Goal: Book appointment/travel/reservation

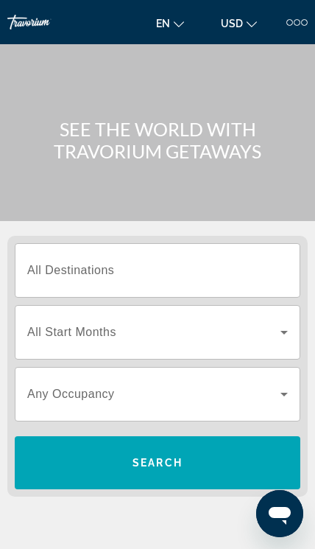
click at [237, 272] on input "Destination All Destinations" at bounding box center [157, 271] width 261 height 18
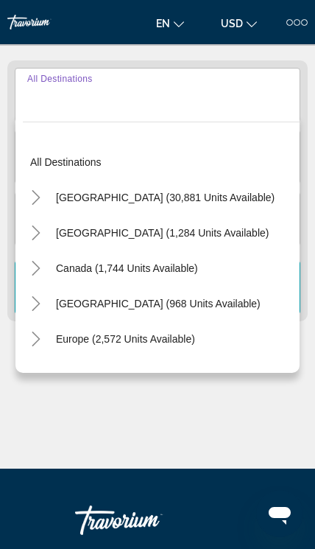
scroll to position [183, 0]
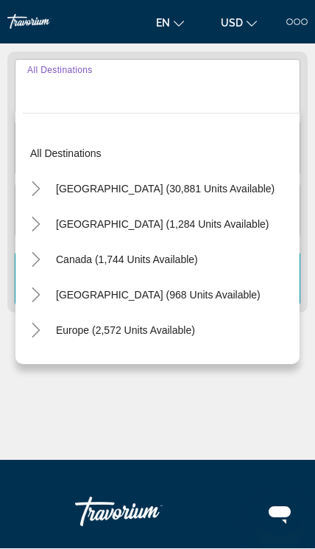
click at [38, 337] on icon "Toggle Europe (2,572 units available)" at bounding box center [36, 330] width 15 height 15
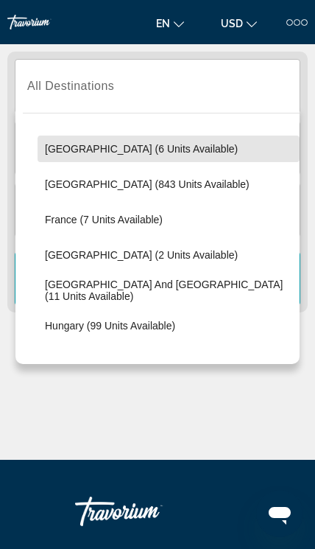
scroll to position [323, 0]
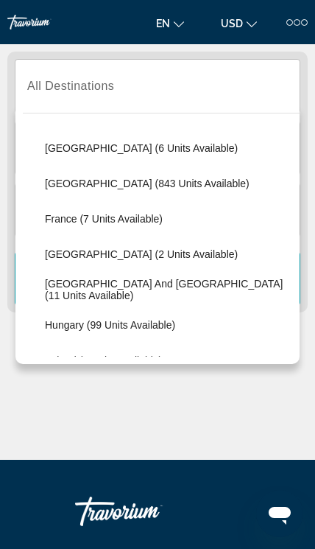
click at [127, 222] on span "France (7 units available)" at bounding box center [104, 219] width 118 height 12
type input "**********"
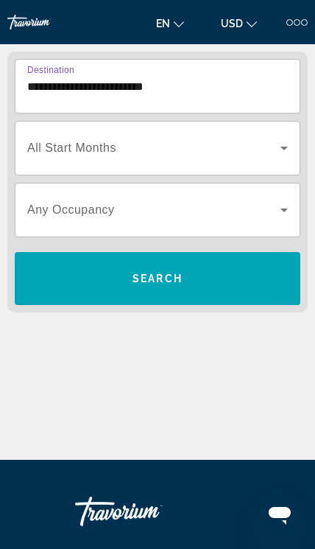
click at [189, 285] on span "Search widget" at bounding box center [158, 278] width 286 height 35
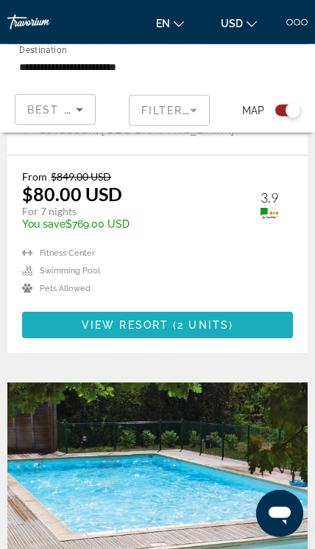
scroll to position [662, 0]
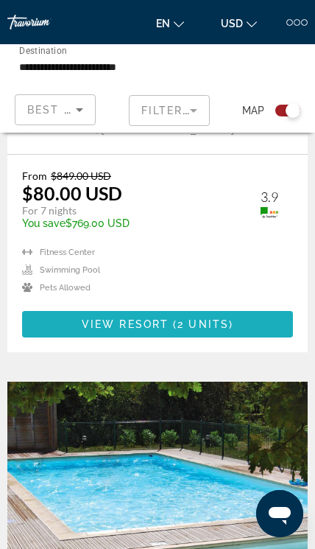
click at [220, 321] on span "2 units" at bounding box center [204, 324] width 52 height 12
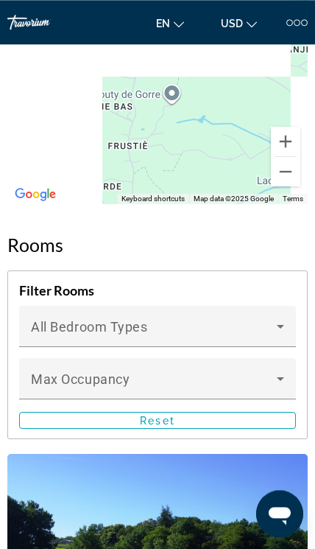
scroll to position [2900, 0]
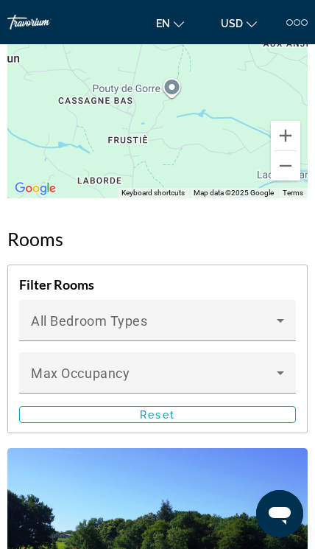
click at [274, 312] on icon "Main content" at bounding box center [281, 321] width 18 height 18
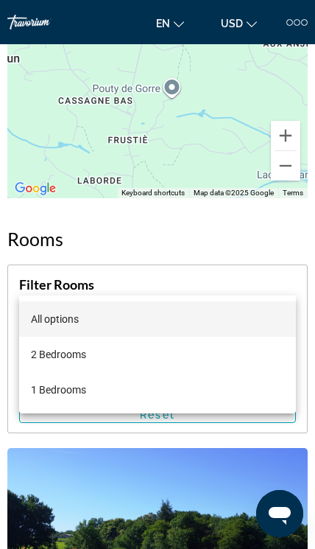
click at [251, 189] on div at bounding box center [157, 274] width 315 height 549
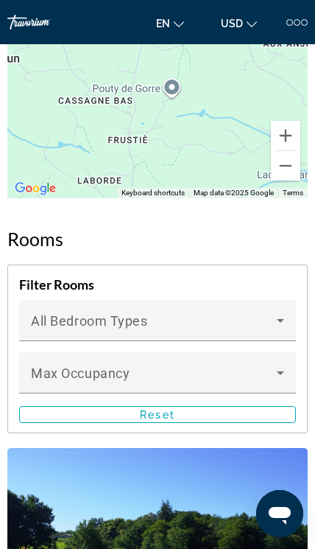
click at [279, 371] on icon "Main content" at bounding box center [280, 373] width 7 height 4
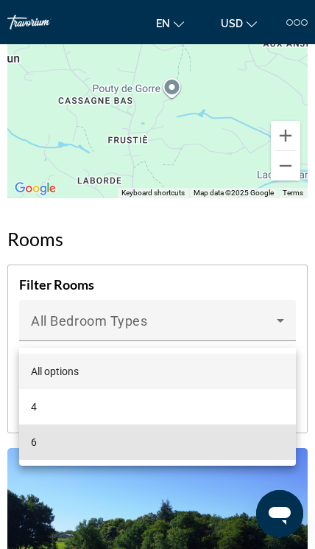
click at [225, 449] on mat-option "6" at bounding box center [157, 441] width 277 height 35
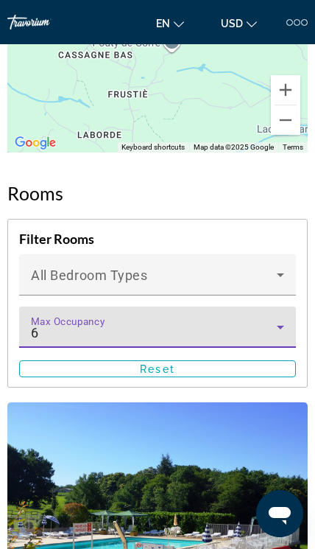
scroll to position [2948, 0]
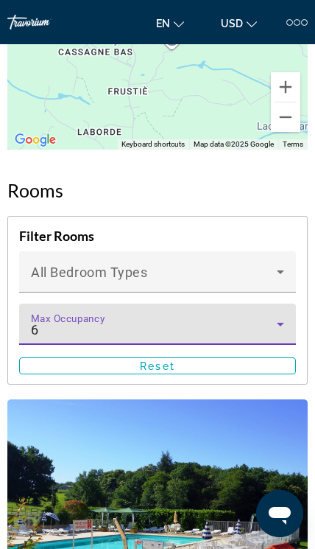
click at [281, 315] on icon "Main content" at bounding box center [281, 324] width 18 height 18
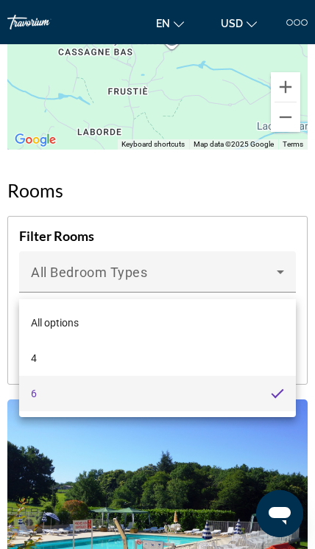
click at [232, 473] on div at bounding box center [157, 274] width 315 height 549
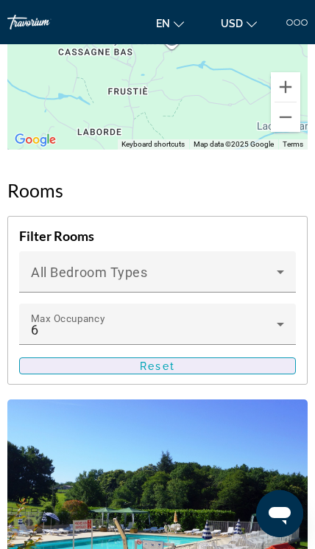
click at [233, 349] on span "Main content" at bounding box center [158, 366] width 276 height 35
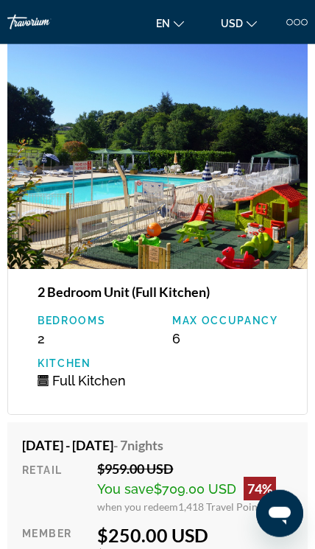
scroll to position [3308, 0]
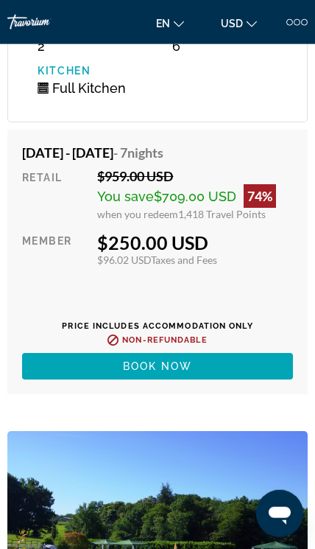
click at [220, 349] on span "Main content" at bounding box center [157, 366] width 271 height 35
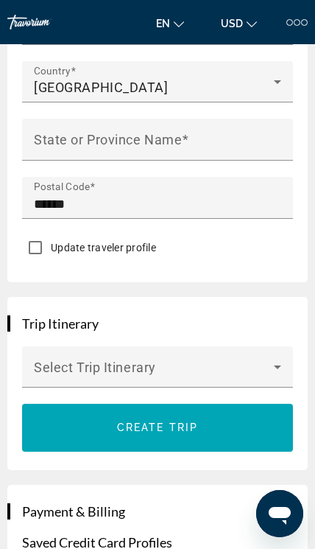
scroll to position [1404, 0]
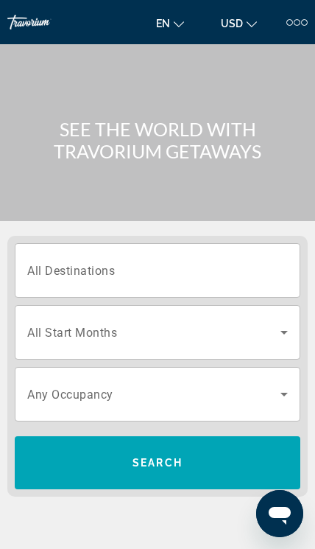
click at [243, 277] on input "Destination All Destinations" at bounding box center [157, 271] width 261 height 18
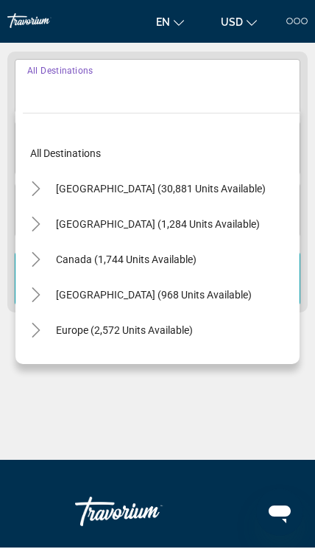
scroll to position [184, 0]
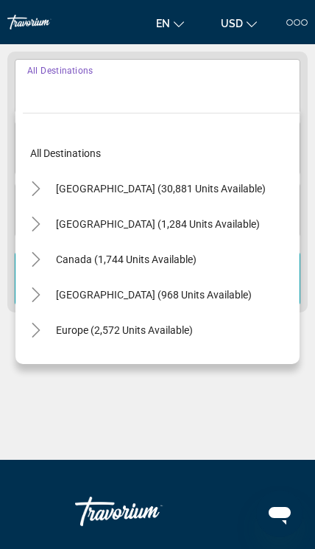
click at [155, 338] on span "Search widget" at bounding box center [125, 329] width 152 height 35
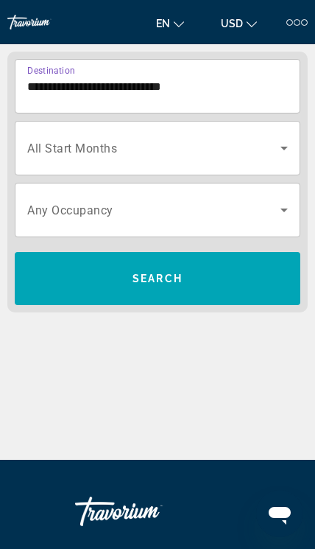
click at [167, 93] on input "**********" at bounding box center [157, 87] width 261 height 18
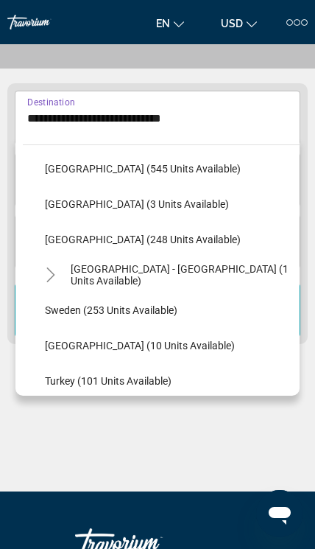
scroll to position [587, 0]
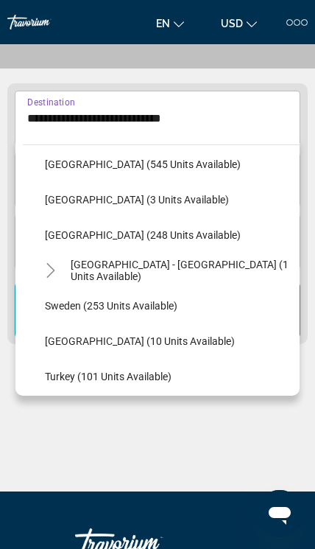
click at [141, 240] on span "[GEOGRAPHIC_DATA] (248 units available)" at bounding box center [143, 235] width 196 height 12
type input "**********"
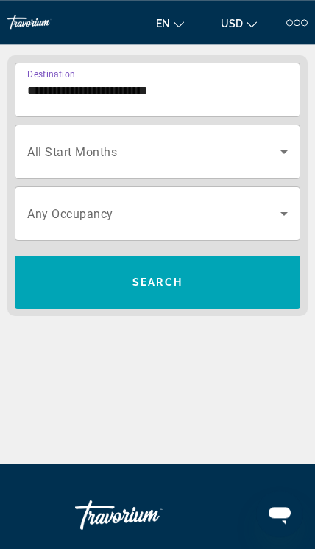
scroll to position [184, 0]
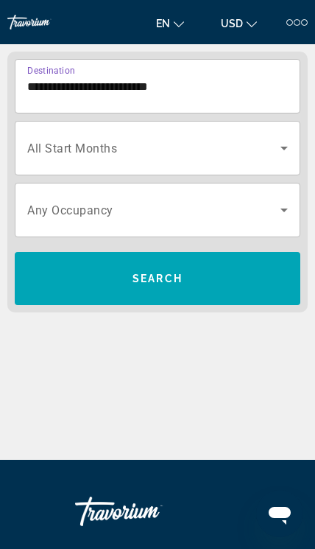
click at [192, 285] on span "Search widget" at bounding box center [158, 278] width 286 height 35
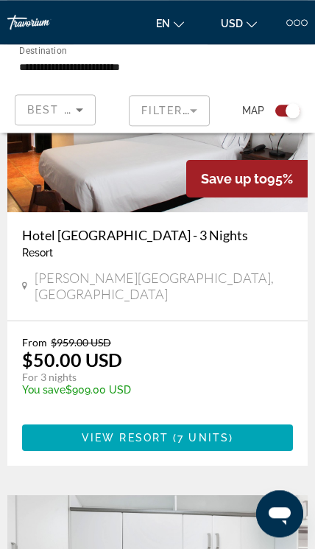
scroll to position [511, 0]
click at [216, 432] on span "7 units" at bounding box center [204, 438] width 52 height 12
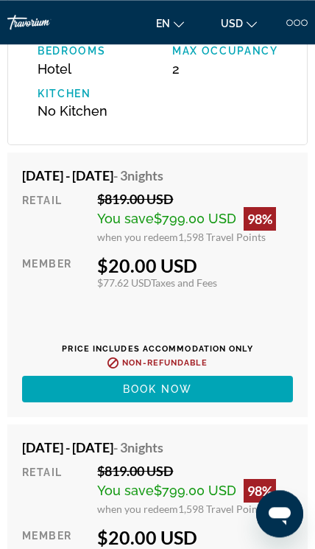
scroll to position [2264, 0]
click at [211, 387] on span "Main content" at bounding box center [157, 388] width 271 height 35
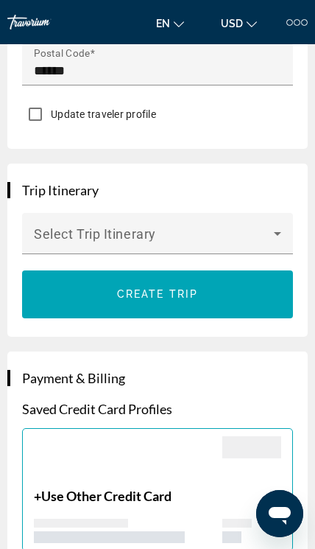
scroll to position [1567, 0]
